Goal: Task Accomplishment & Management: Manage account settings

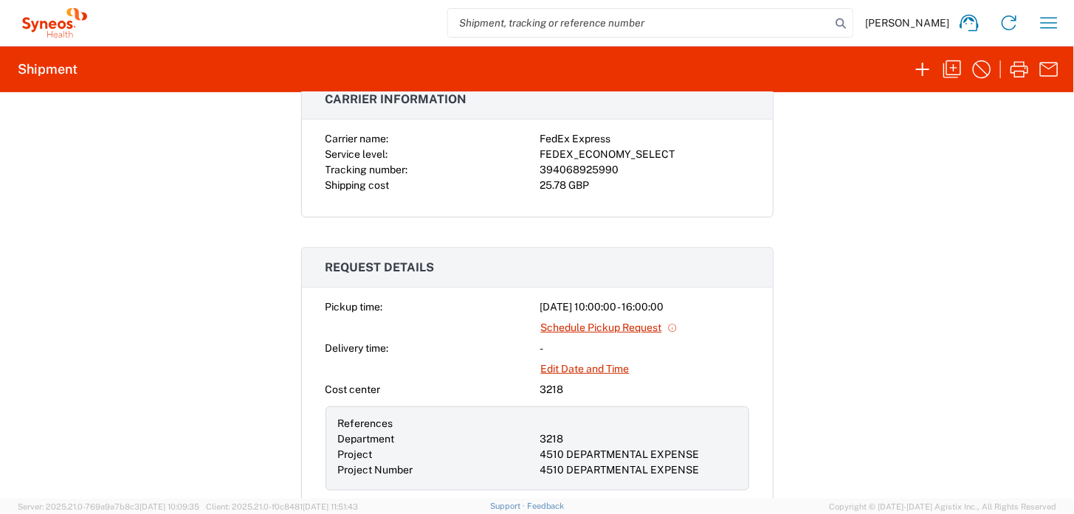
scroll to position [311, 0]
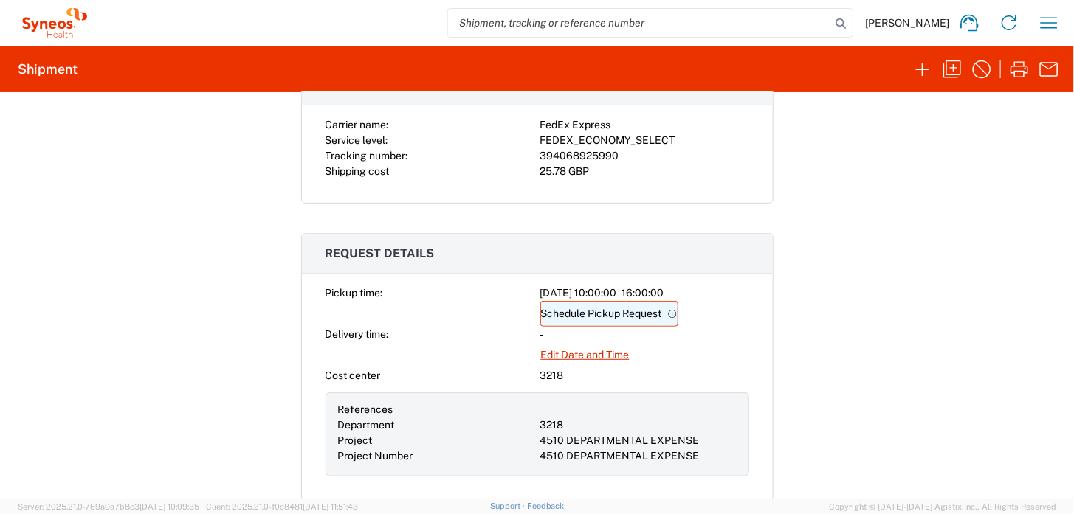
click at [590, 309] on link "Schedule Pickup Request" at bounding box center [609, 314] width 138 height 26
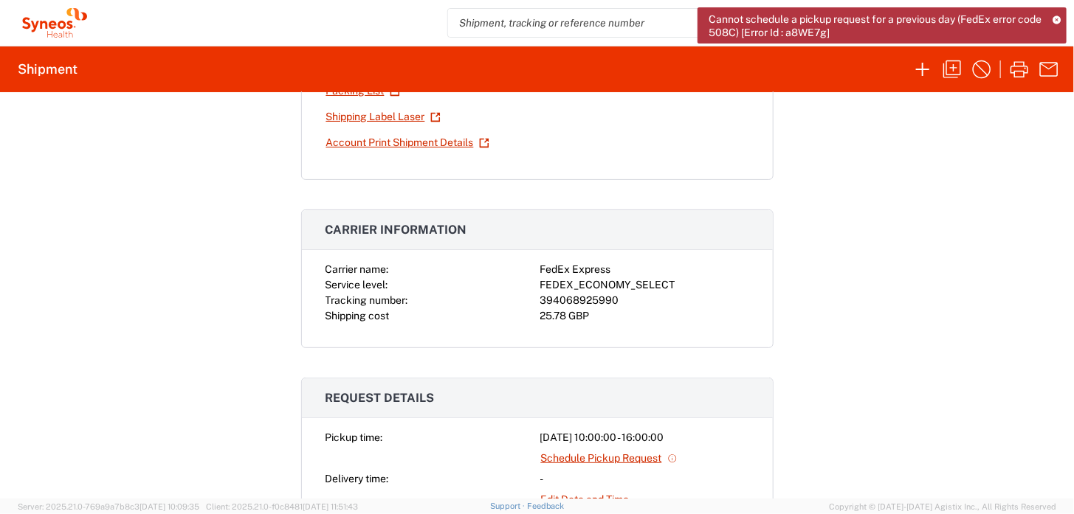
scroll to position [0, 0]
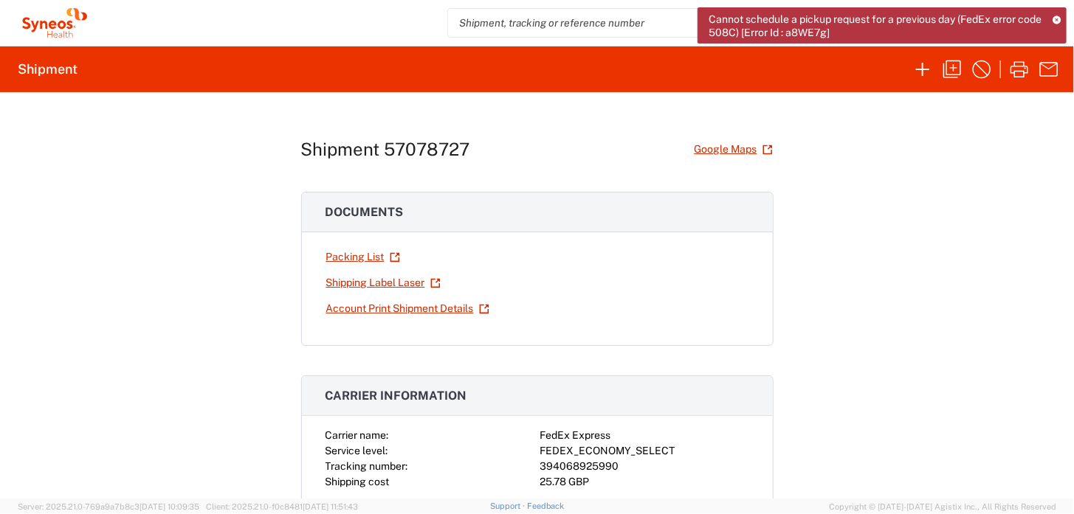
click at [928, 255] on div "Shipment 57078727 Google Maps Documents Packing List Shipping Label Laser Accou…" at bounding box center [537, 295] width 1074 height 407
drag, startPoint x: 380, startPoint y: 147, endPoint x: 459, endPoint y: 153, distance: 79.2
click at [459, 153] on h1 "Shipment 57078727" at bounding box center [385, 149] width 169 height 21
copy h1 "57078727"
click at [516, 23] on input "search" at bounding box center [639, 23] width 382 height 28
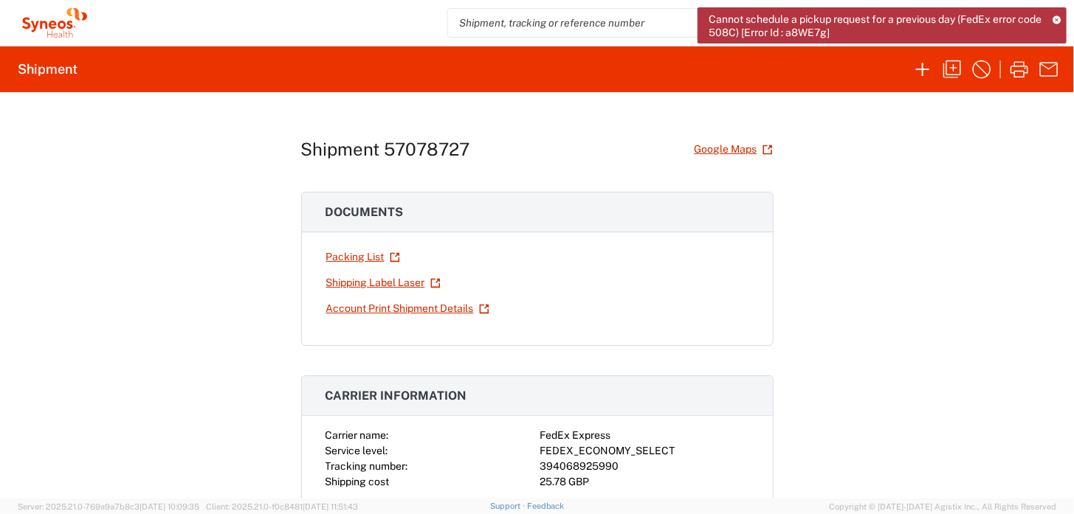
paste input "57078727"
type input "57078727"
click at [1057, 15] on icon at bounding box center [1056, 19] width 8 height 8
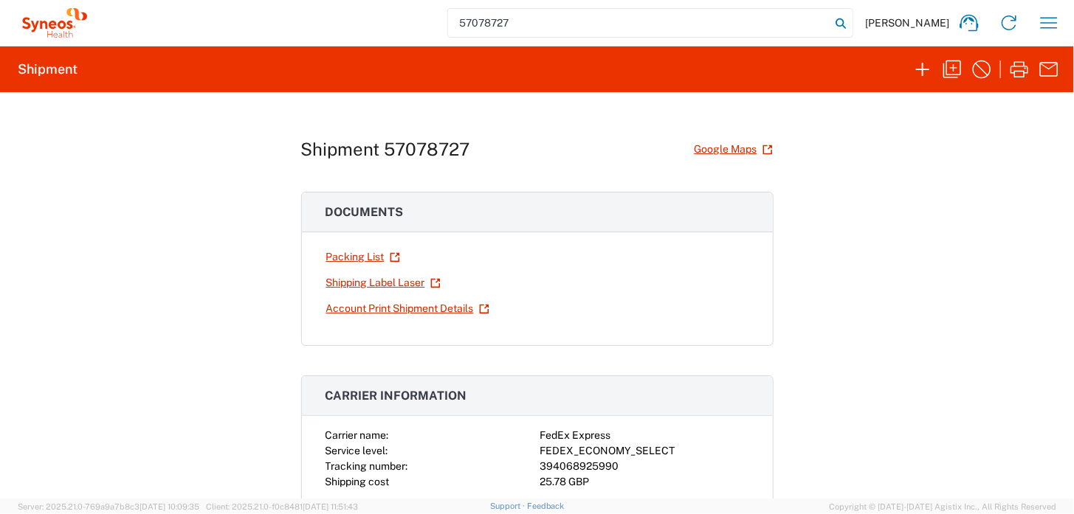
click at [851, 21] on icon at bounding box center [840, 23] width 21 height 21
click at [967, 26] on icon at bounding box center [969, 23] width 24 height 24
click at [1010, 22] on icon at bounding box center [1009, 23] width 24 height 24
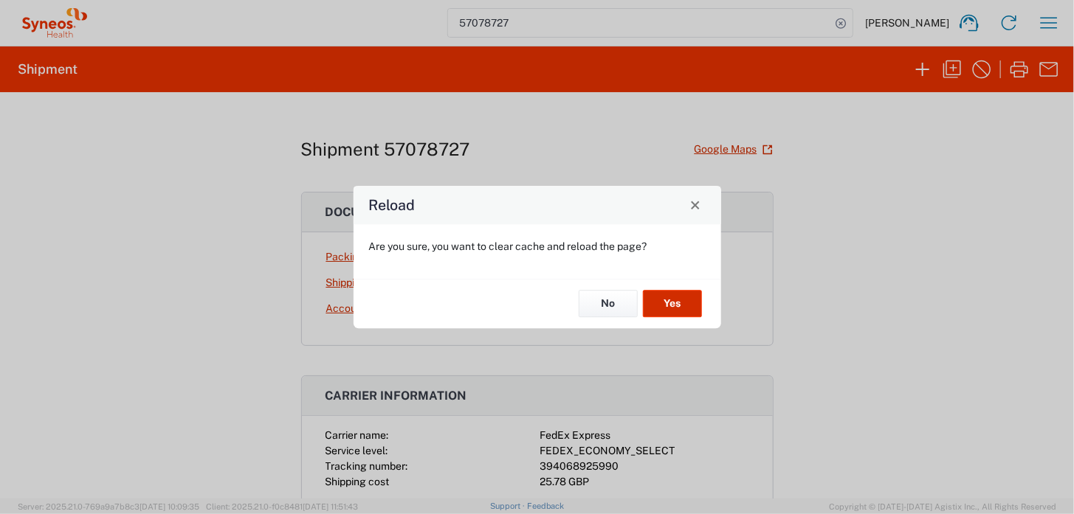
click at [652, 295] on button "Yes" at bounding box center [672, 304] width 59 height 27
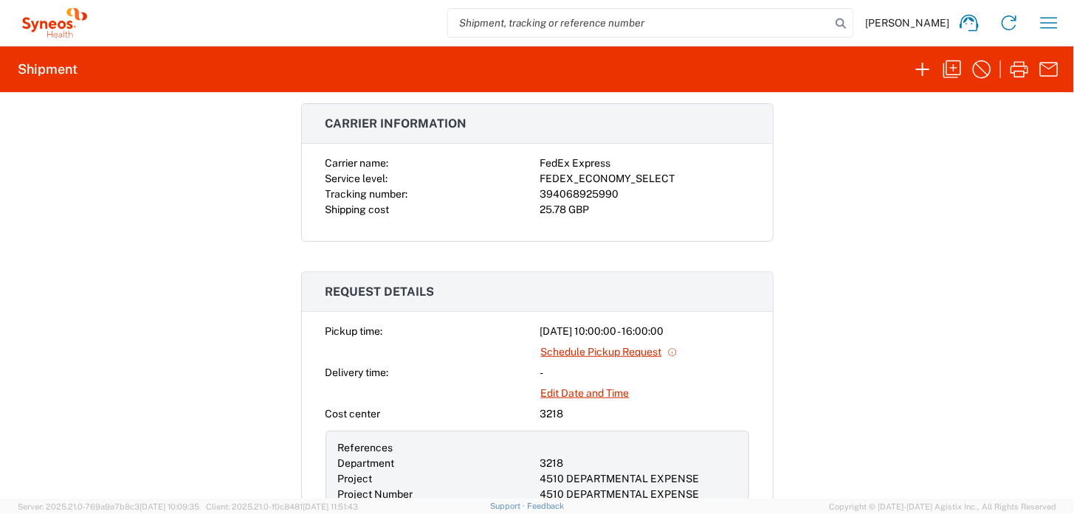
scroll to position [270, 0]
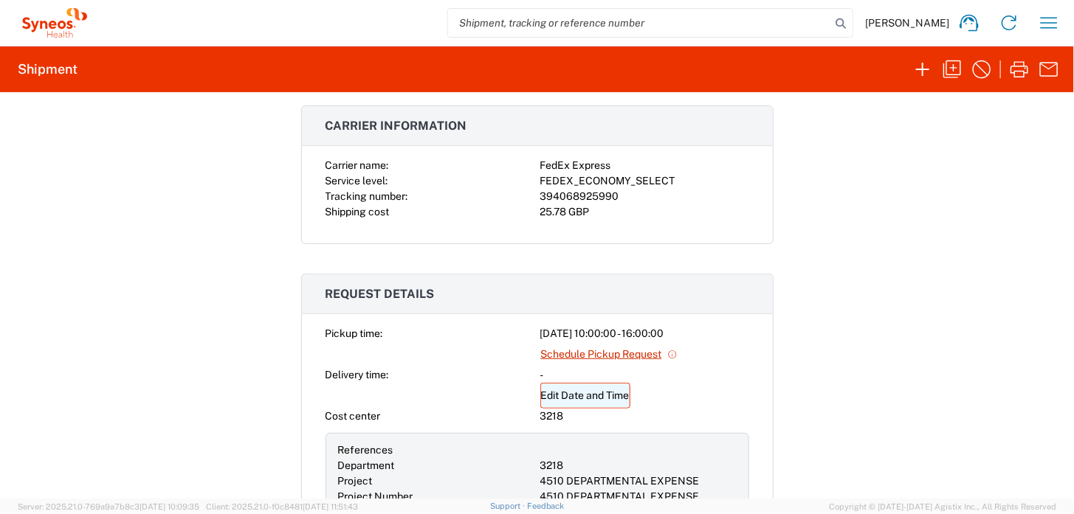
click at [567, 393] on link "Edit Date and Time" at bounding box center [585, 396] width 90 height 26
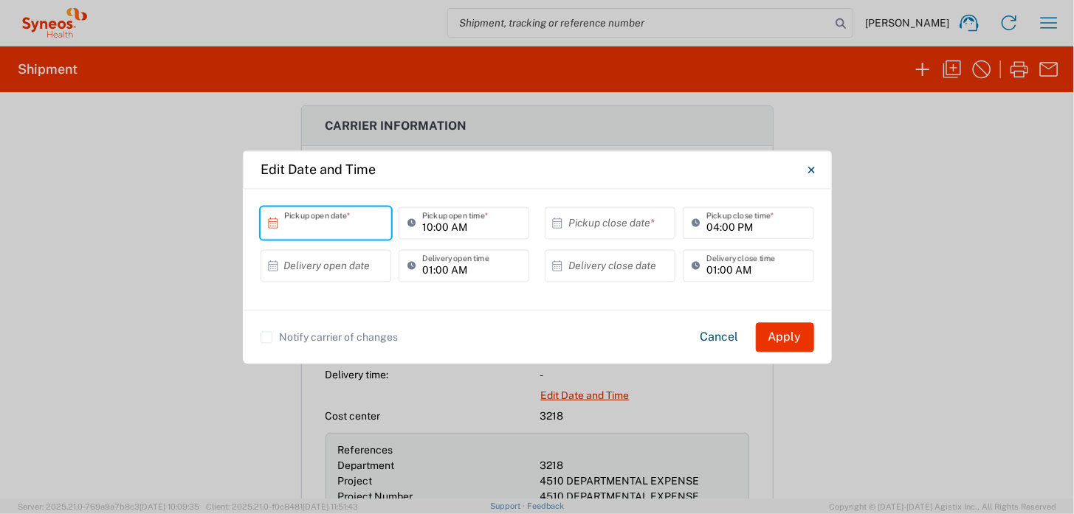
click at [349, 226] on input "text" at bounding box center [329, 223] width 90 height 26
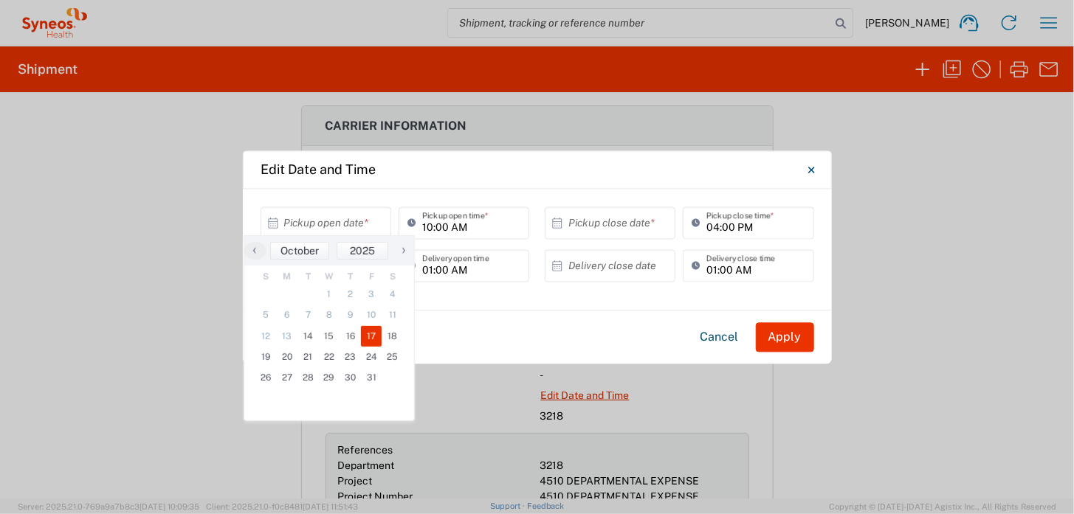
click at [370, 338] on span "17" at bounding box center [371, 336] width 21 height 21
type input "10/17/2025"
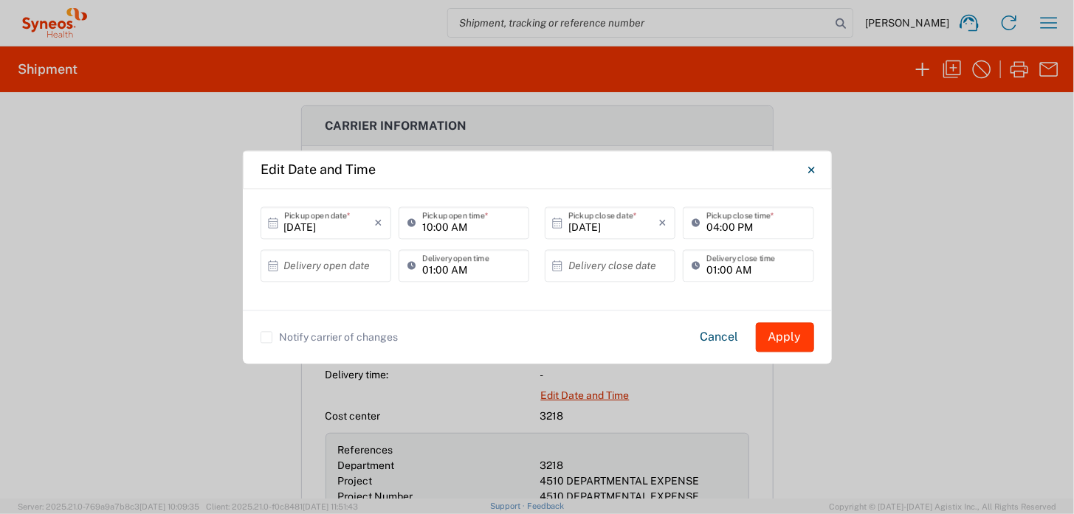
click at [790, 337] on button "Apply" at bounding box center [785, 337] width 58 height 30
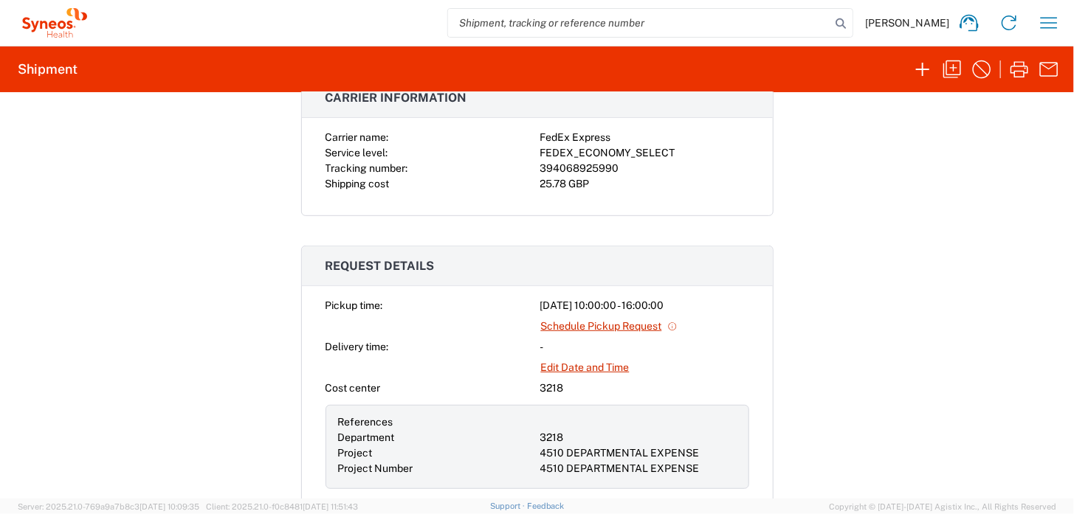
scroll to position [300, 0]
click at [622, 322] on link "Schedule Pickup Request" at bounding box center [609, 325] width 138 height 26
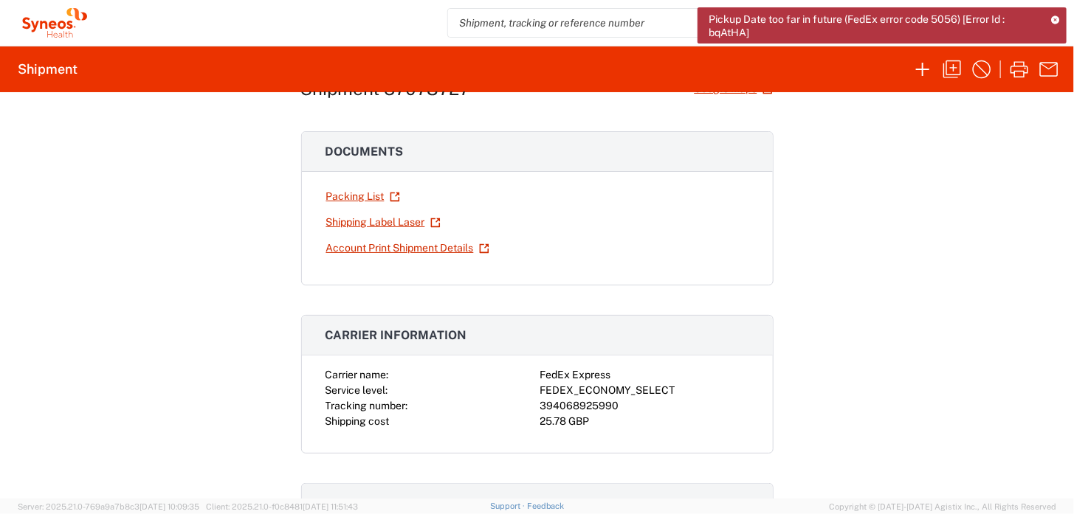
scroll to position [0, 0]
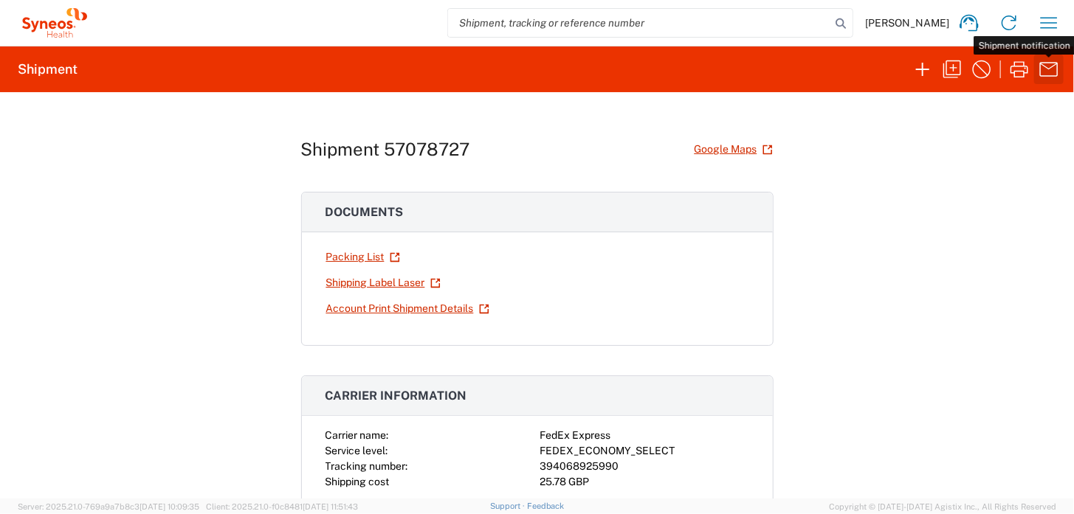
click at [1052, 69] on icon "button" at bounding box center [1049, 70] width 24 height 24
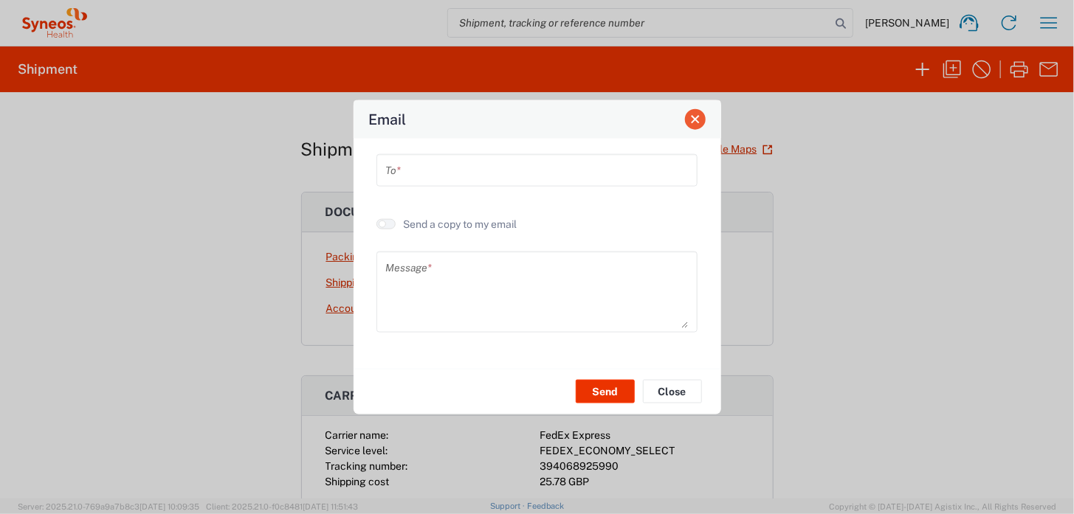
click at [697, 124] on span "Close" at bounding box center [695, 119] width 10 height 10
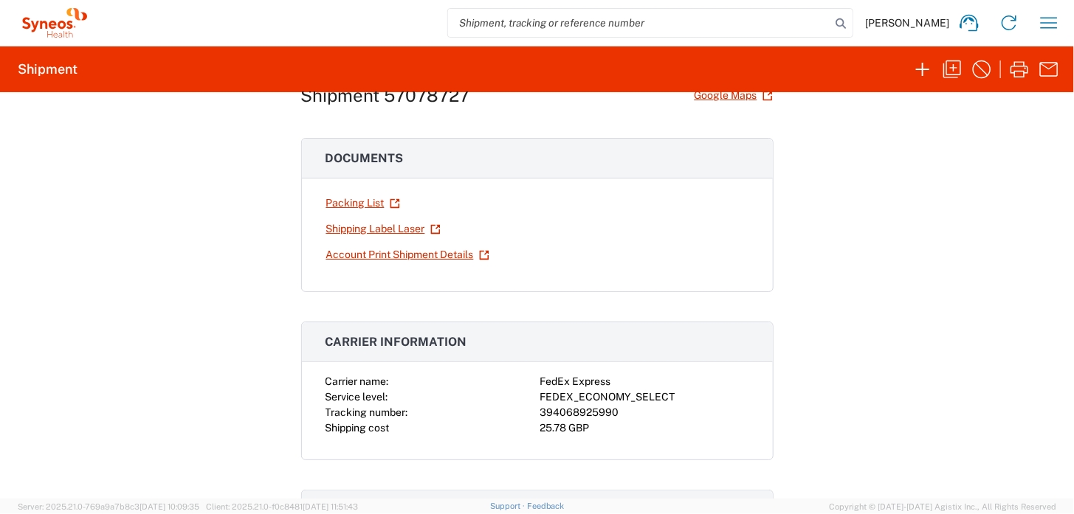
scroll to position [27, 0]
